Goal: Transaction & Acquisition: Register for event/course

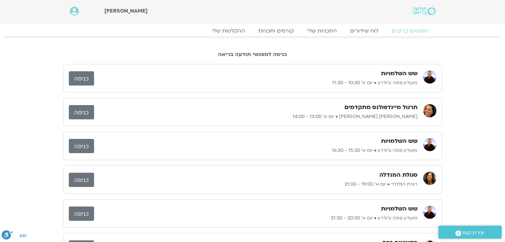
click at [80, 77] on link "כניסה" at bounding box center [81, 78] width 25 height 14
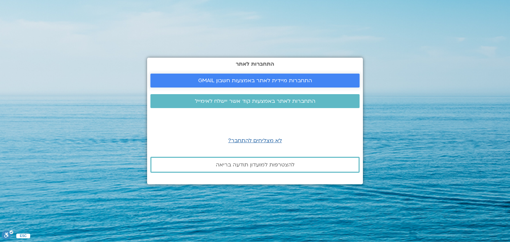
click at [259, 82] on span "התחברות מיידית לאתר באמצעות חשבון GMAIL" at bounding box center [255, 81] width 114 height 6
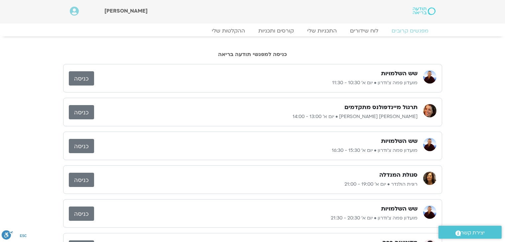
click at [85, 80] on link "כניסה" at bounding box center [81, 78] width 25 height 14
